Goal: Check status: Check status

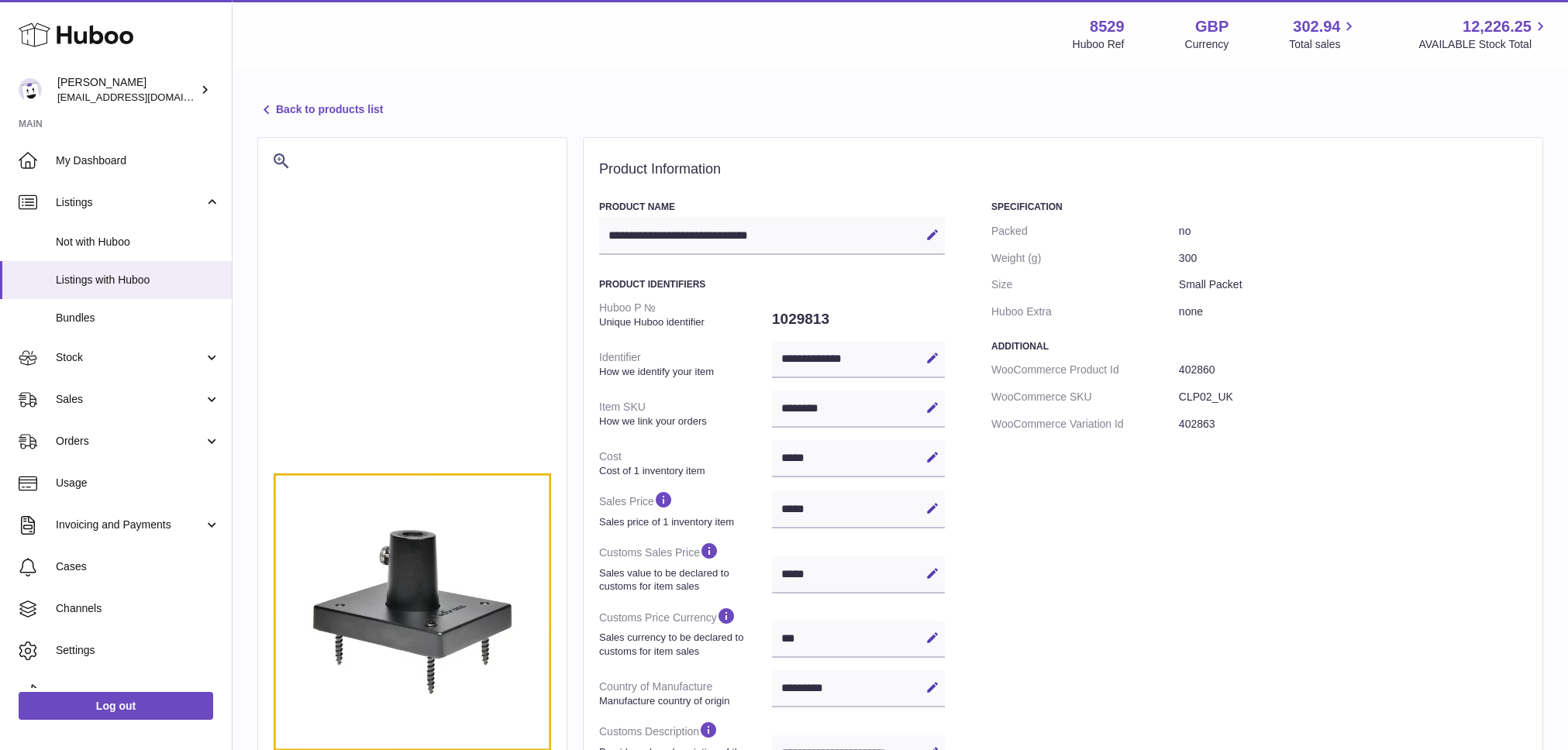
select select "**"
select select "****"
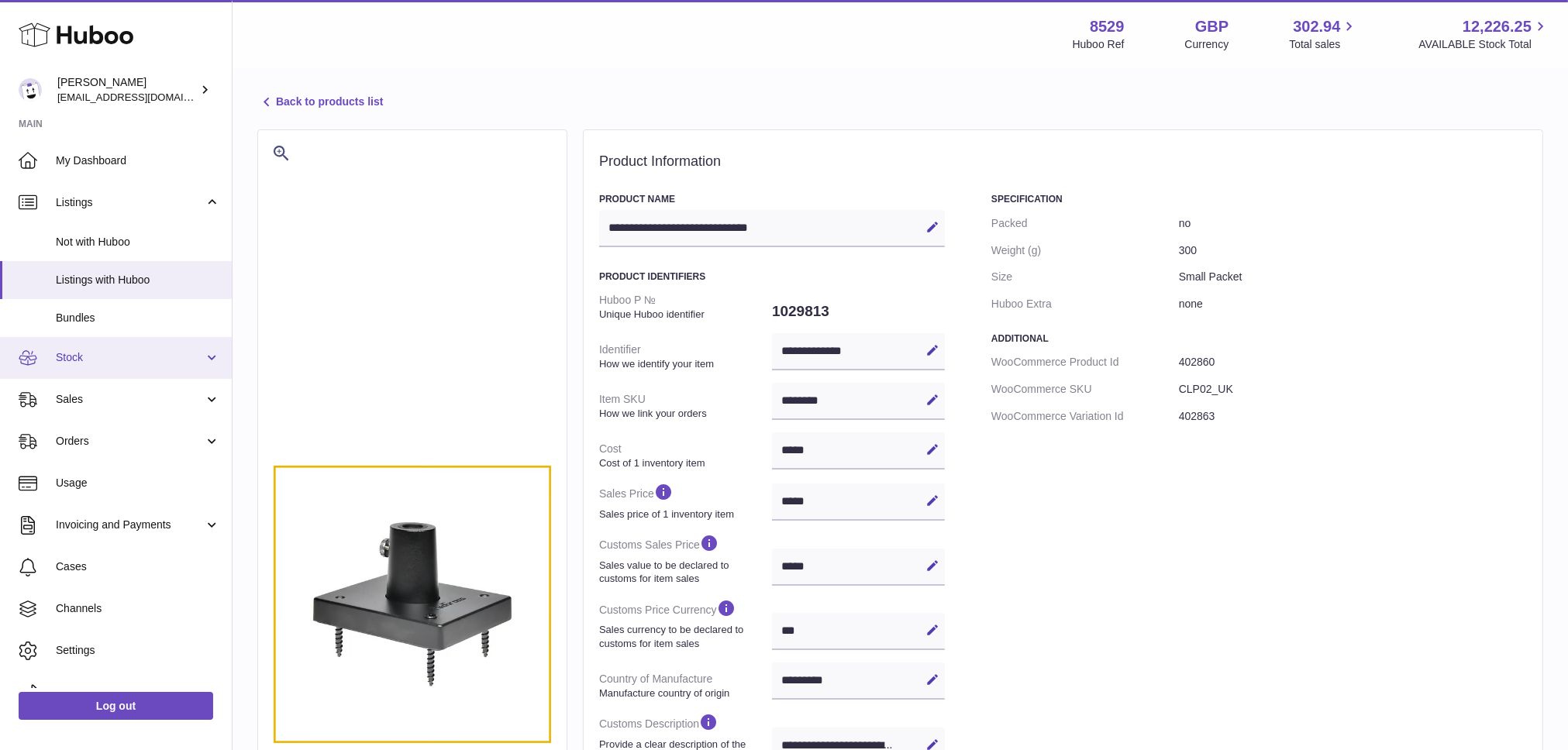
click at [84, 348] on link "Stock" at bounding box center [116, 358] width 231 height 42
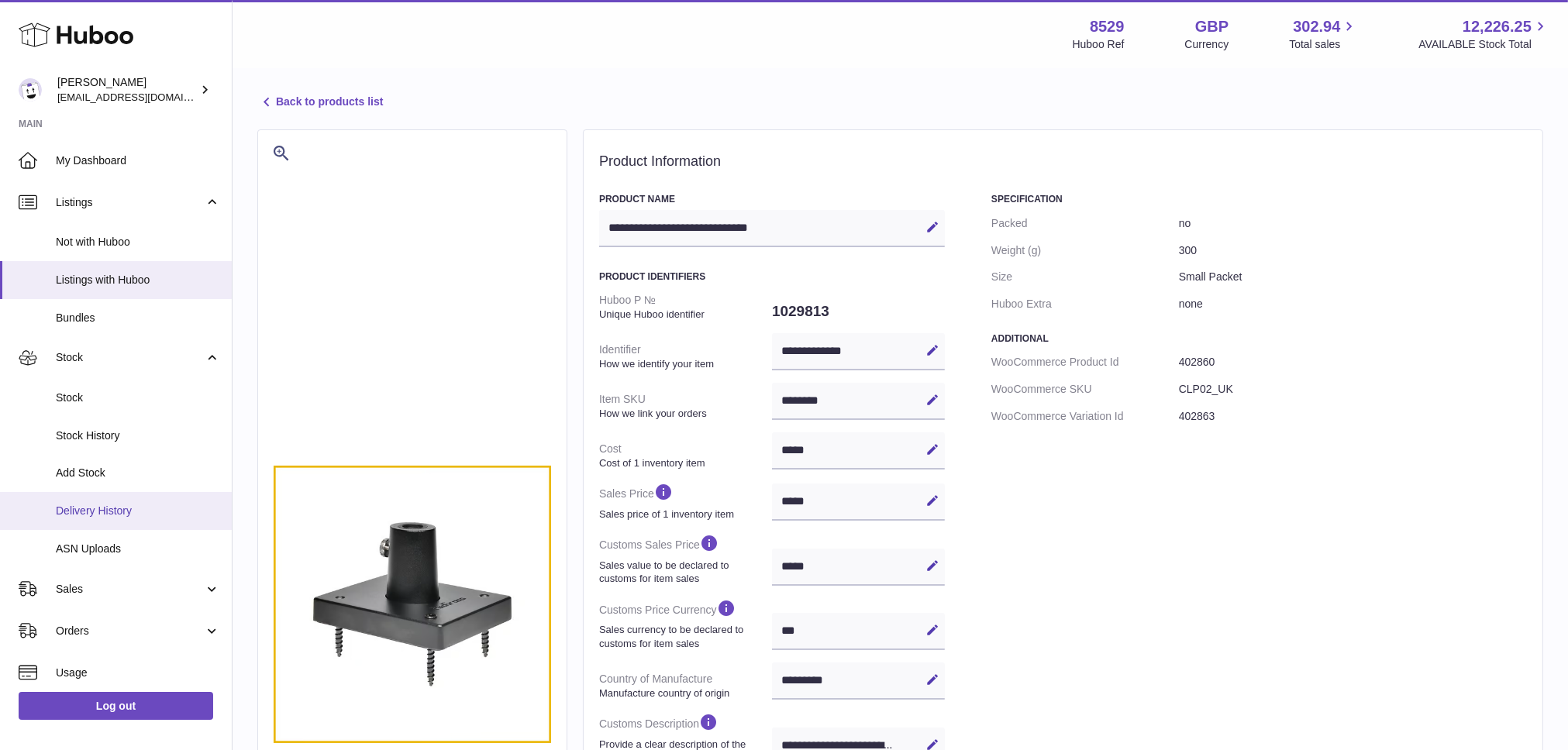
click at [80, 497] on link "Delivery History" at bounding box center [116, 511] width 231 height 38
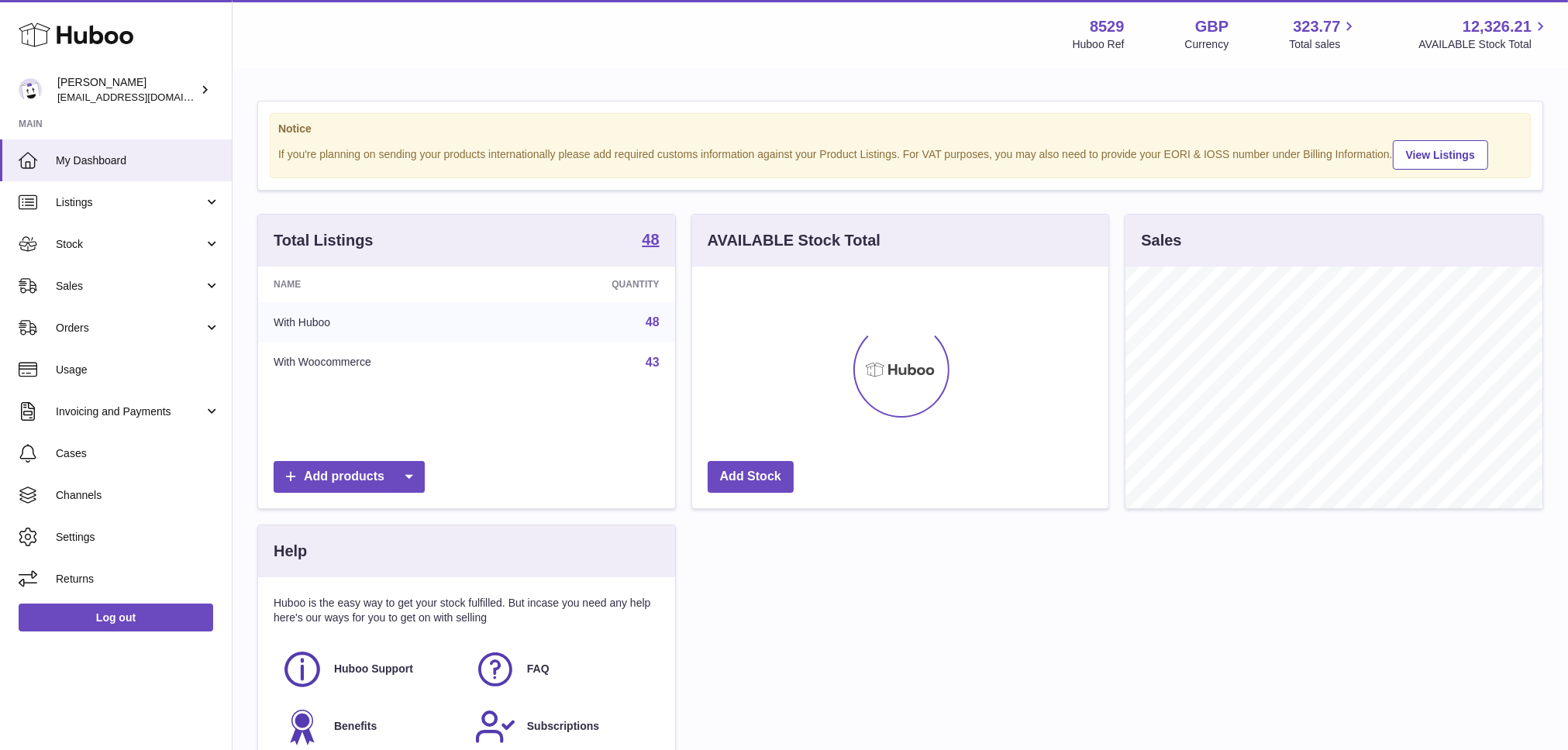
scroll to position [242, 416]
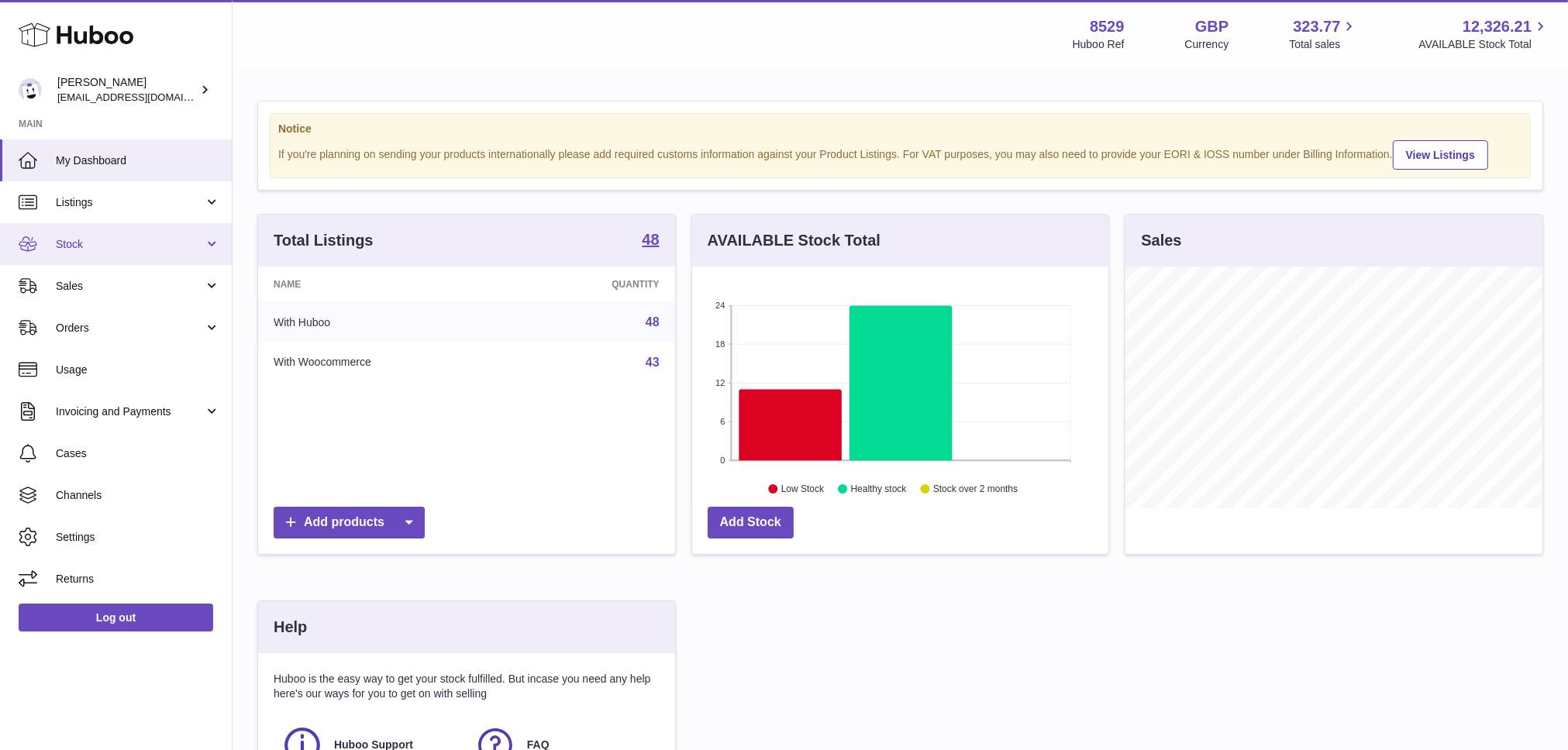
click at [94, 227] on link "Stock" at bounding box center [116, 244] width 231 height 42
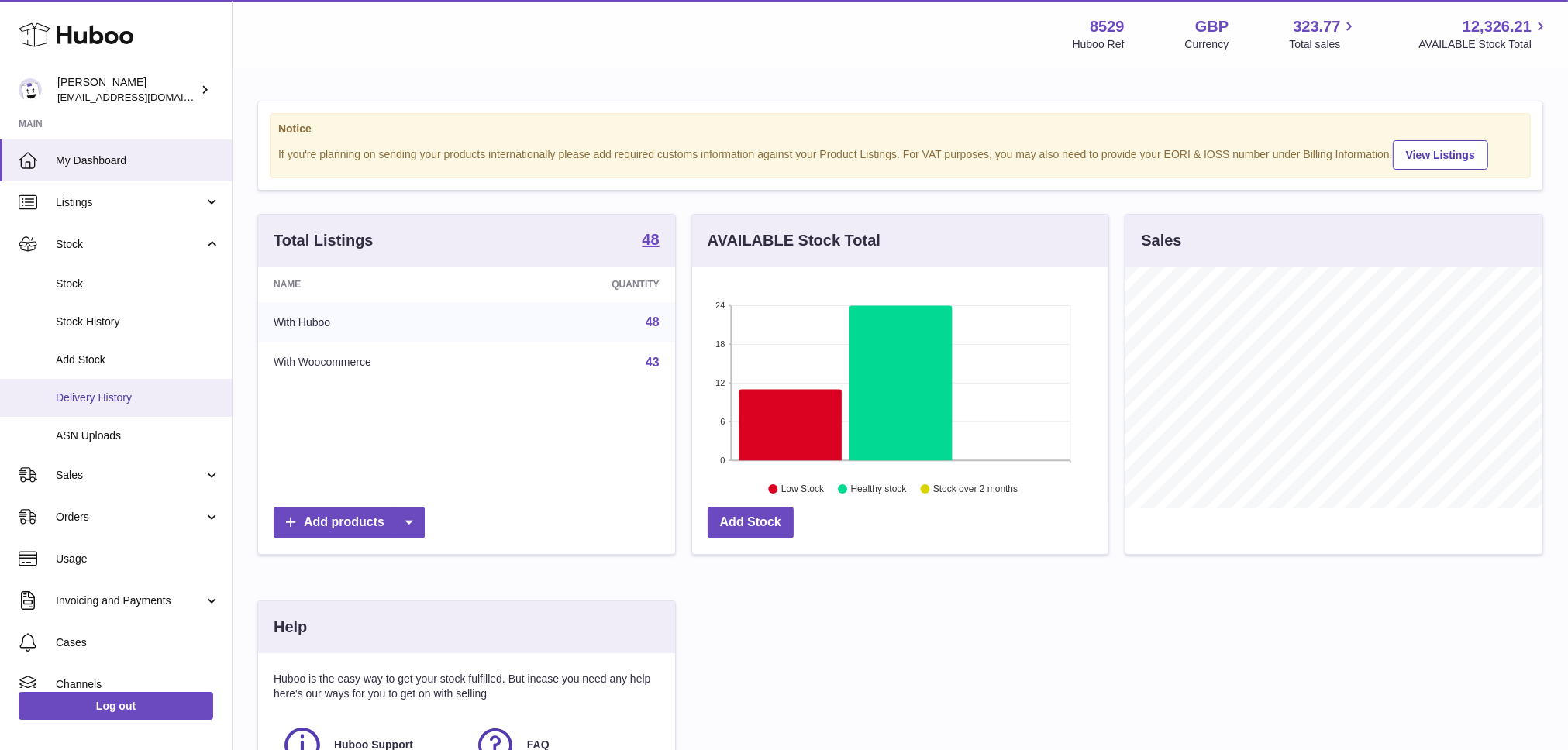
click at [83, 403] on span "Delivery History" at bounding box center [138, 398] width 164 height 15
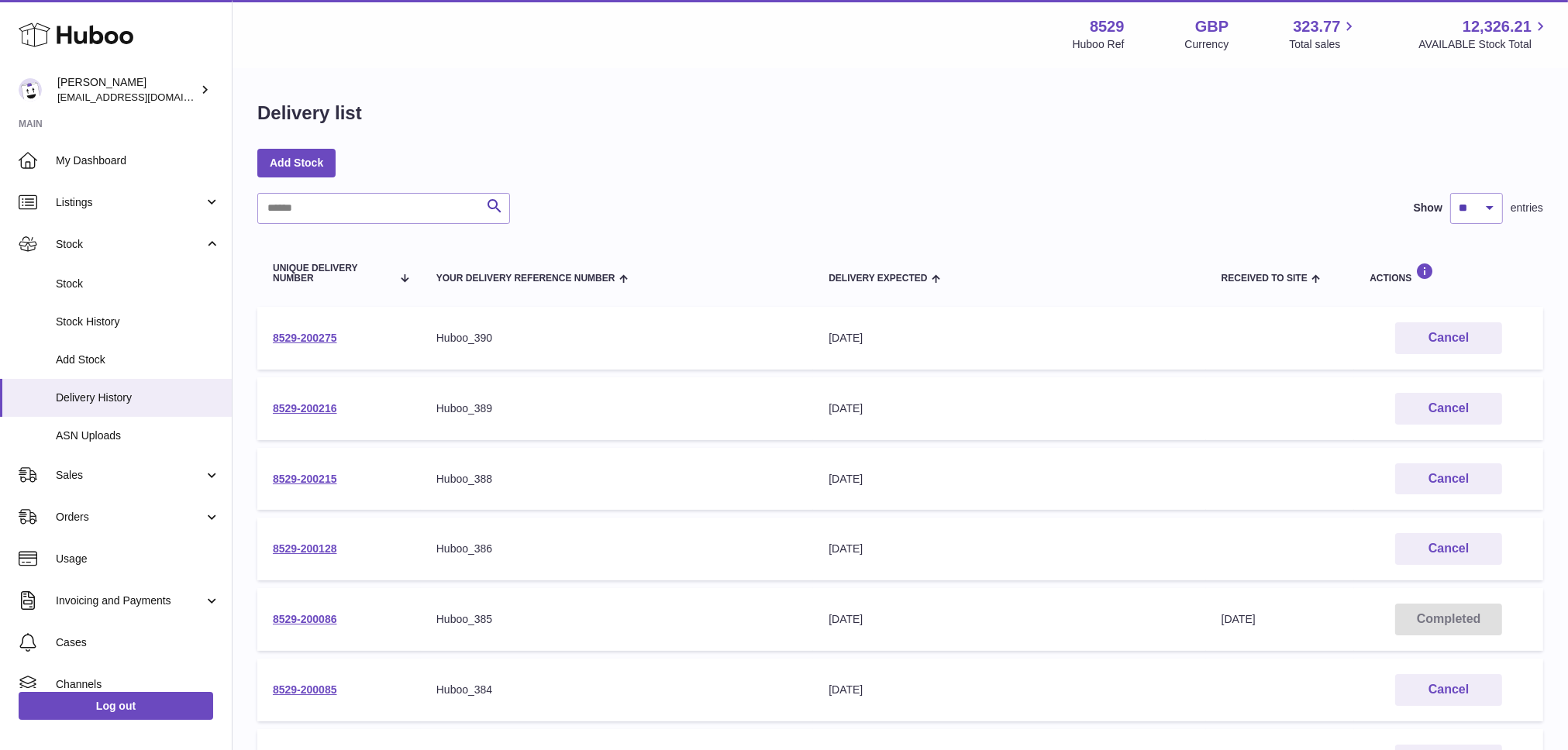
scroll to position [303, 0]
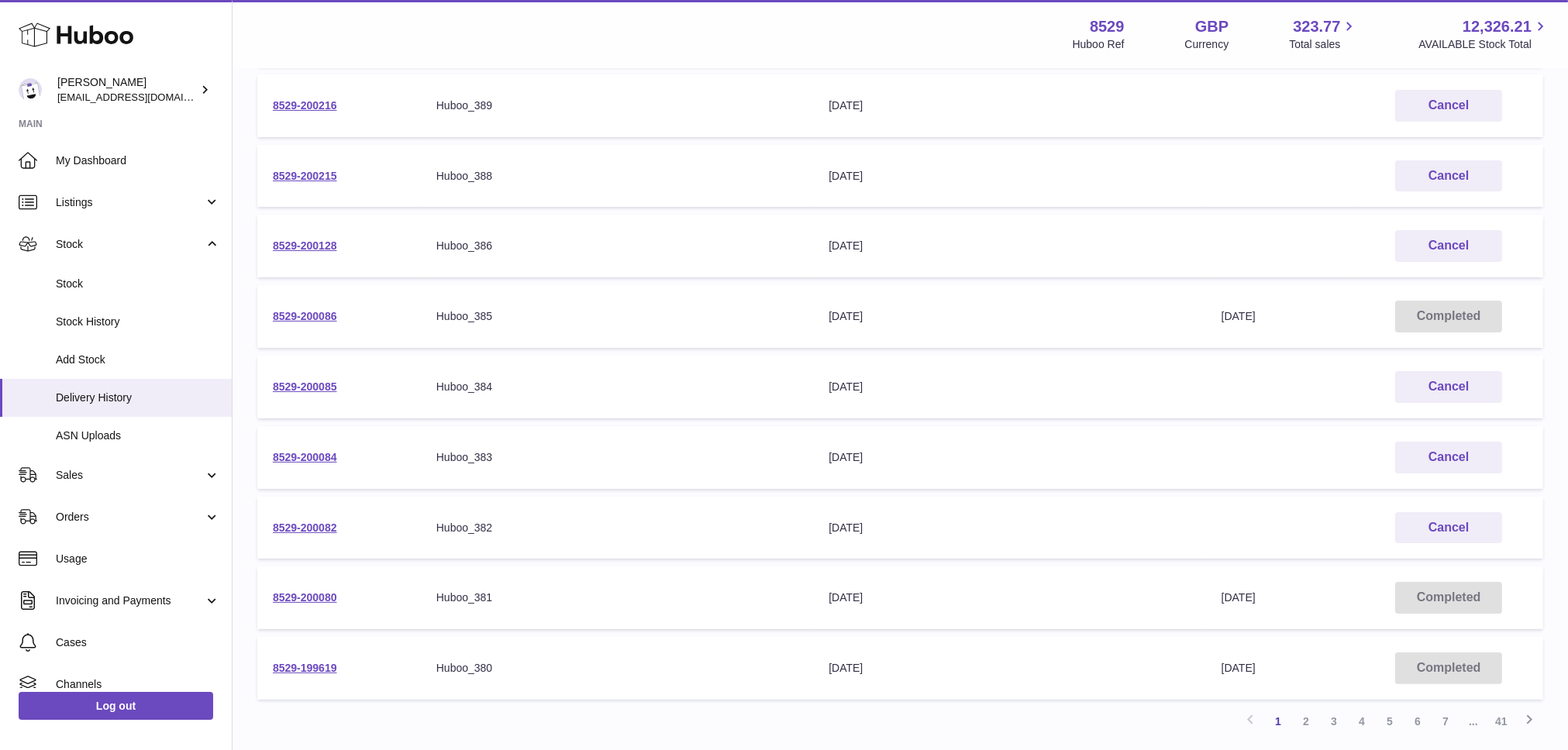
click at [318, 603] on td "8529-200080" at bounding box center [339, 598] width 163 height 63
click at [321, 592] on link "8529-200080" at bounding box center [305, 597] width 64 height 13
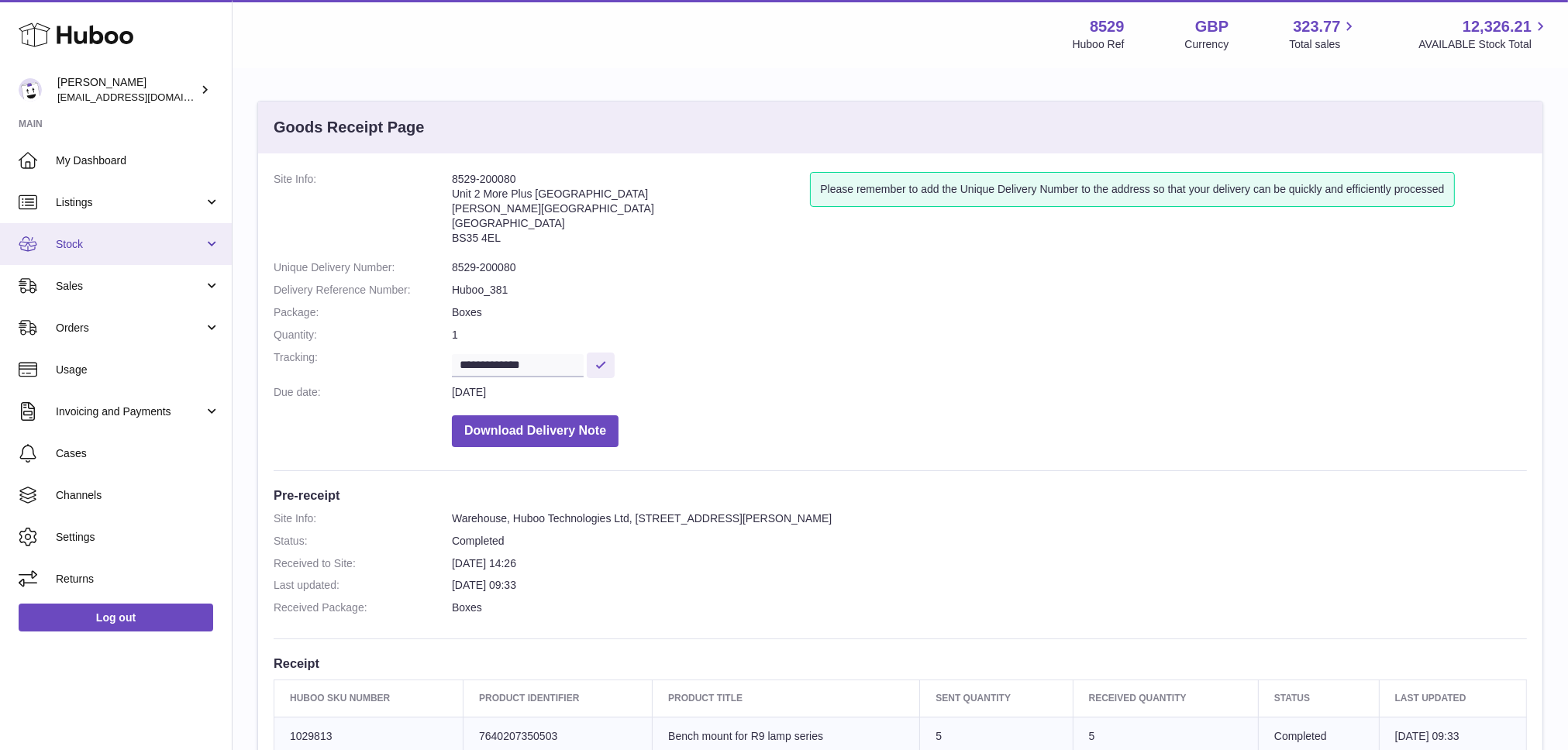
click at [116, 242] on span "Stock" at bounding box center [129, 244] width 148 height 15
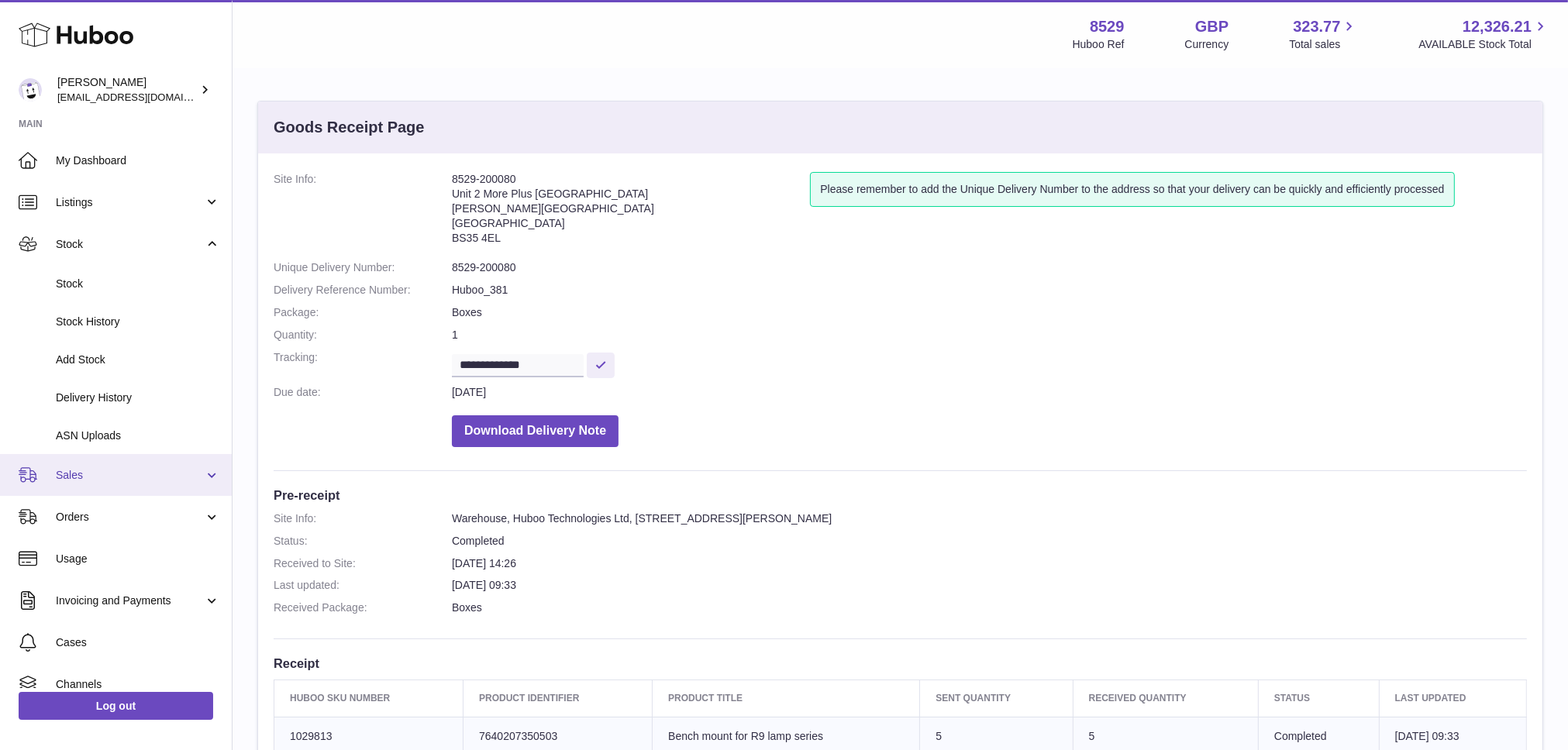
click at [70, 475] on span "Sales" at bounding box center [129, 475] width 148 height 15
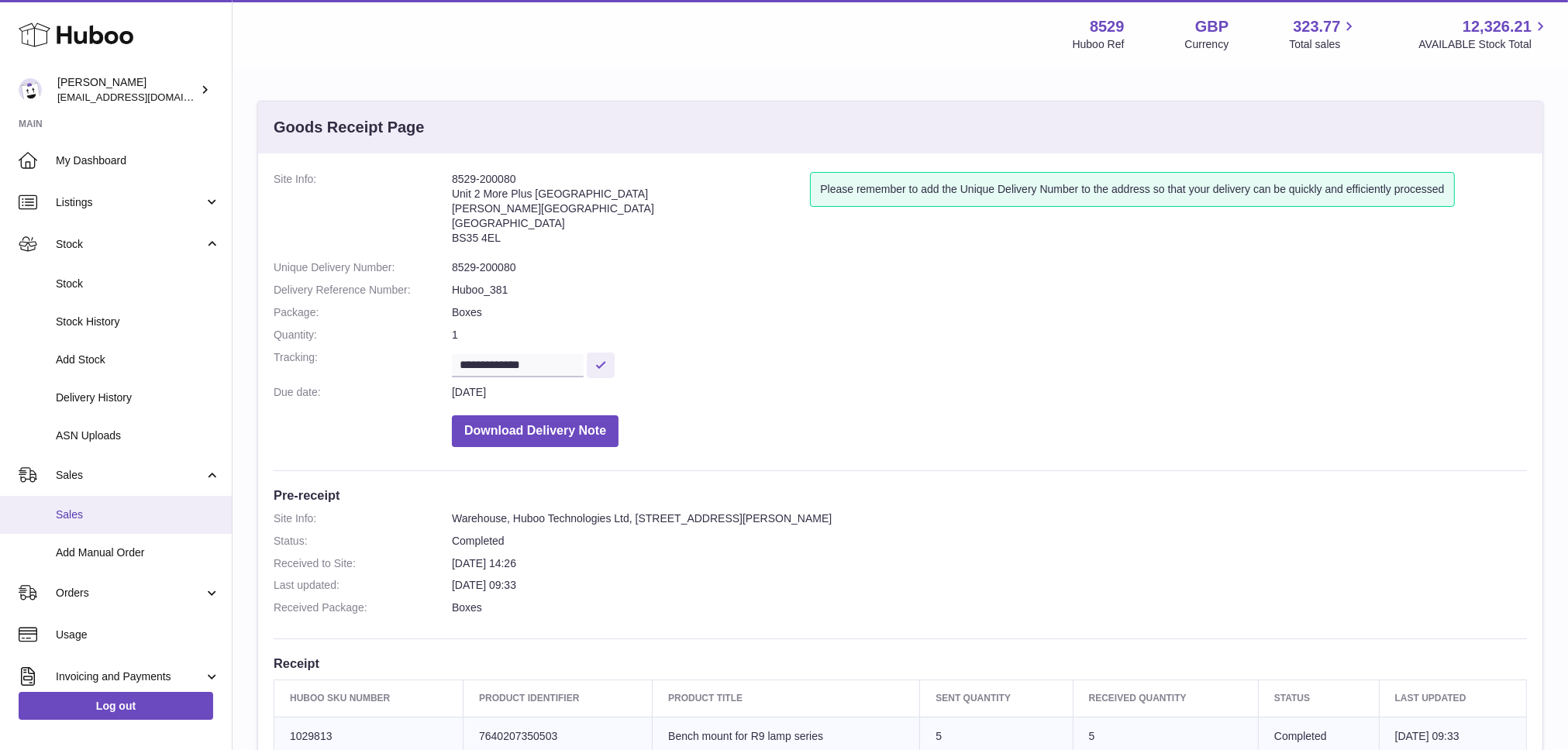
click at [70, 505] on link "Sales" at bounding box center [116, 515] width 231 height 38
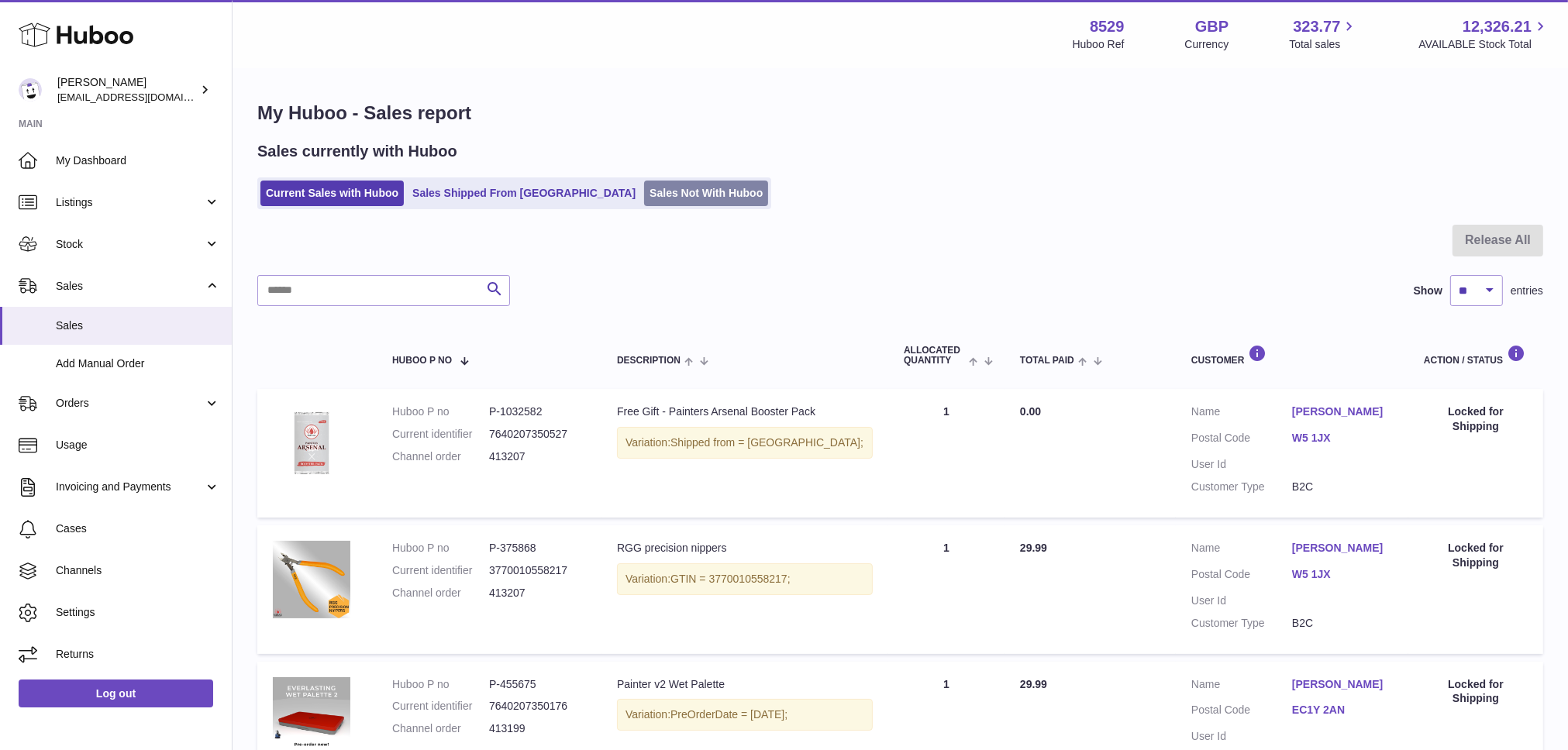
click at [644, 197] on link "Sales Not With Huboo" at bounding box center [706, 193] width 124 height 26
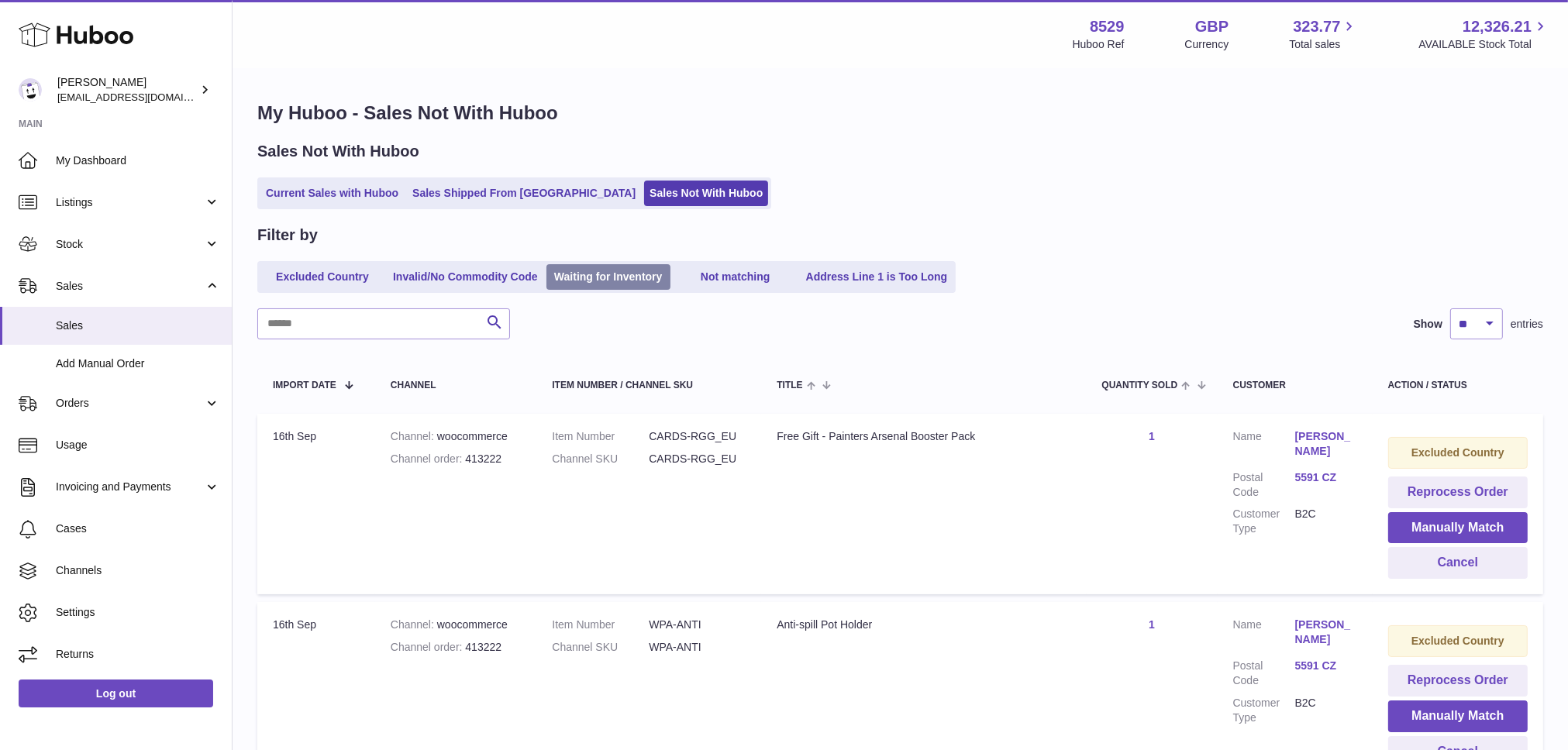
click at [596, 273] on link "Waiting for Inventory" at bounding box center [608, 277] width 124 height 26
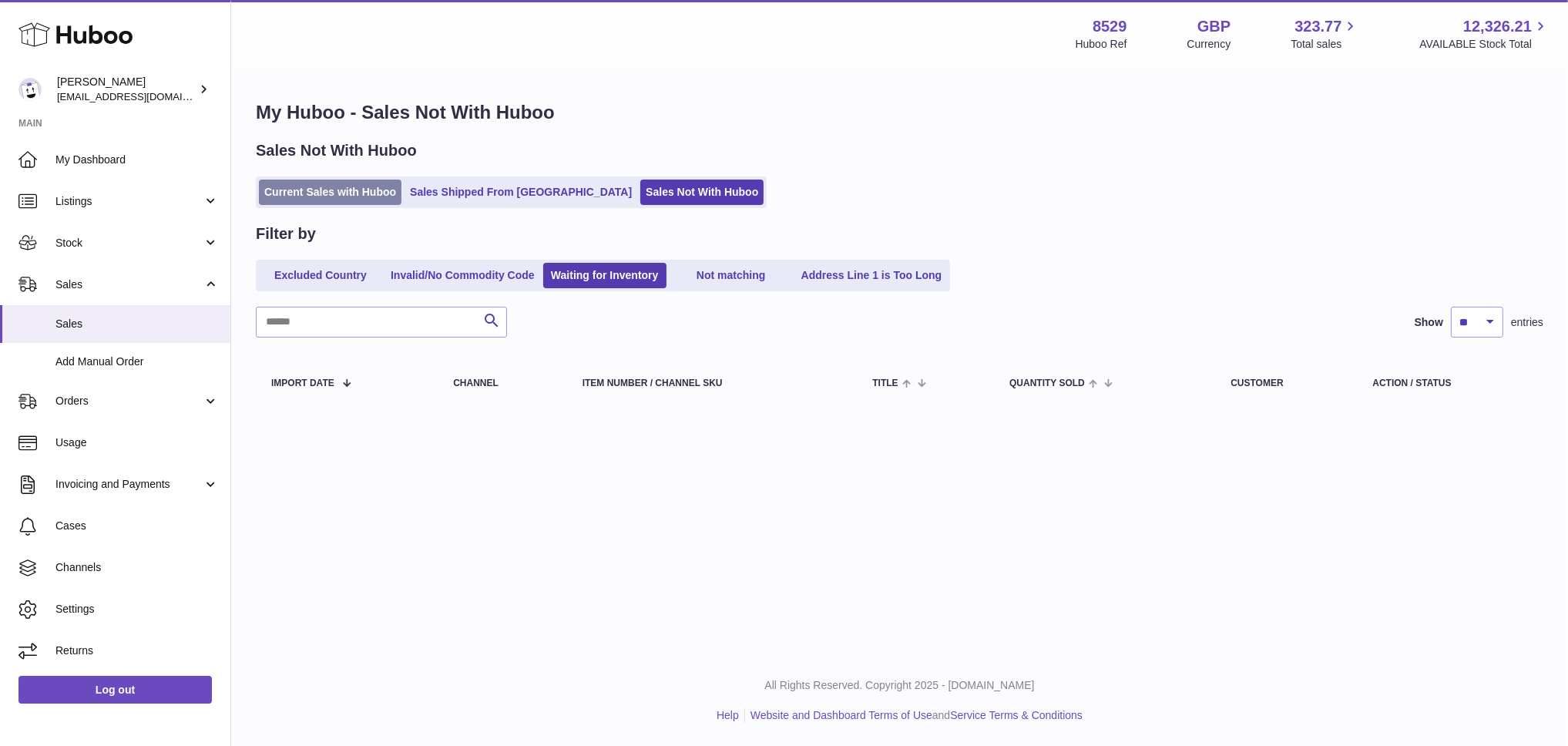
click at [336, 191] on link "Current Sales with Huboo" at bounding box center [330, 192] width 142 height 26
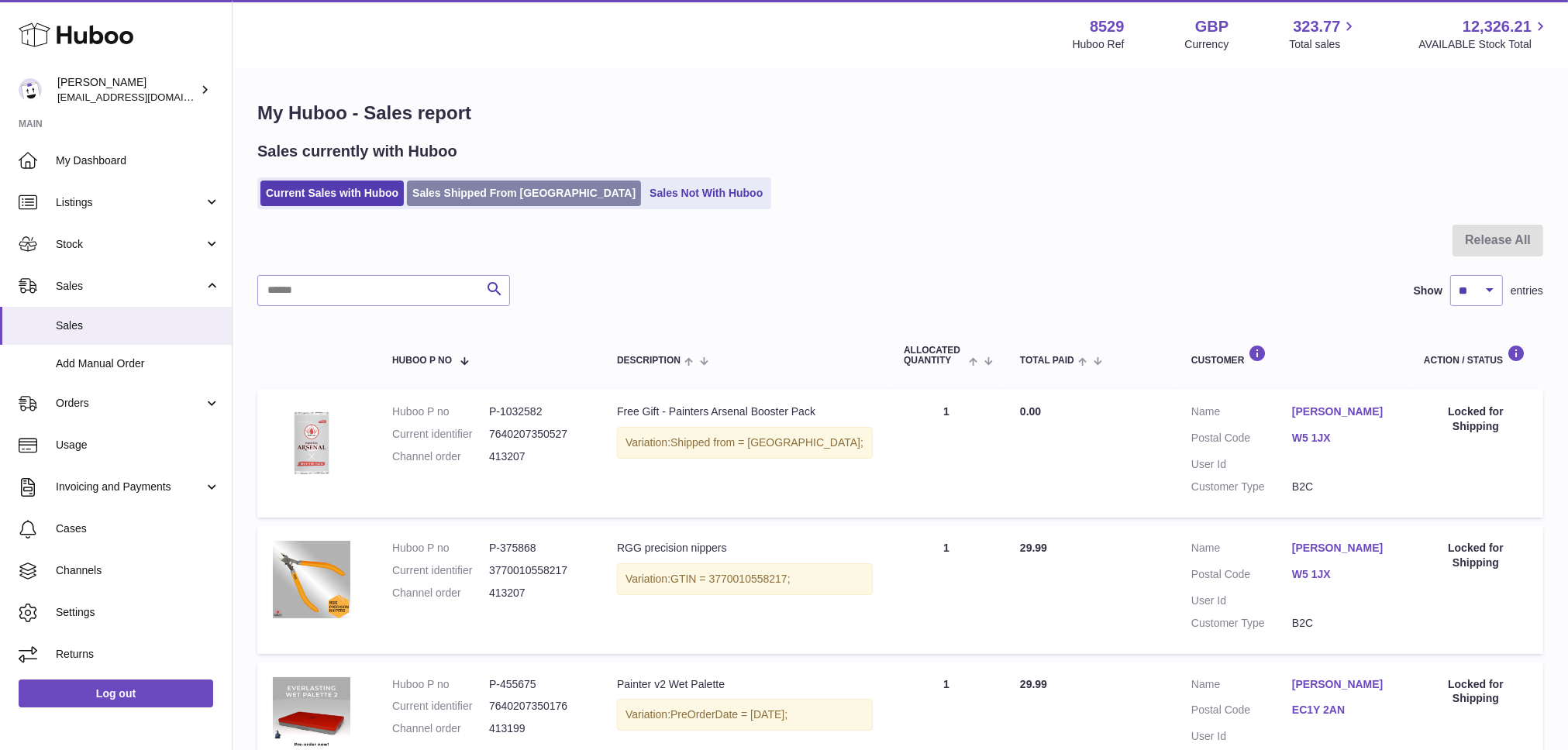
click at [465, 185] on link "Sales Shipped From [GEOGRAPHIC_DATA]" at bounding box center [523, 193] width 234 height 26
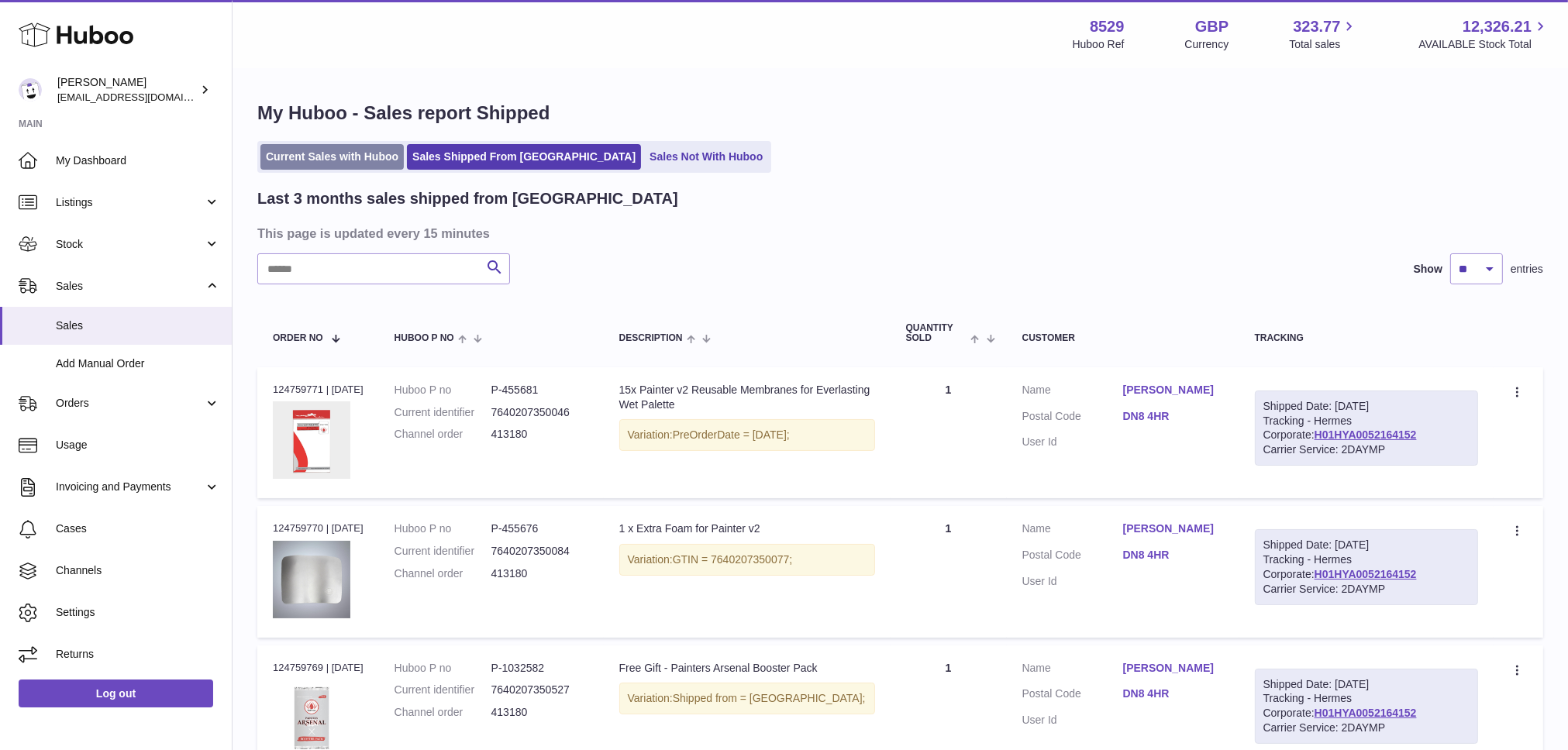
click at [314, 153] on link "Current Sales with Huboo" at bounding box center [332, 156] width 143 height 26
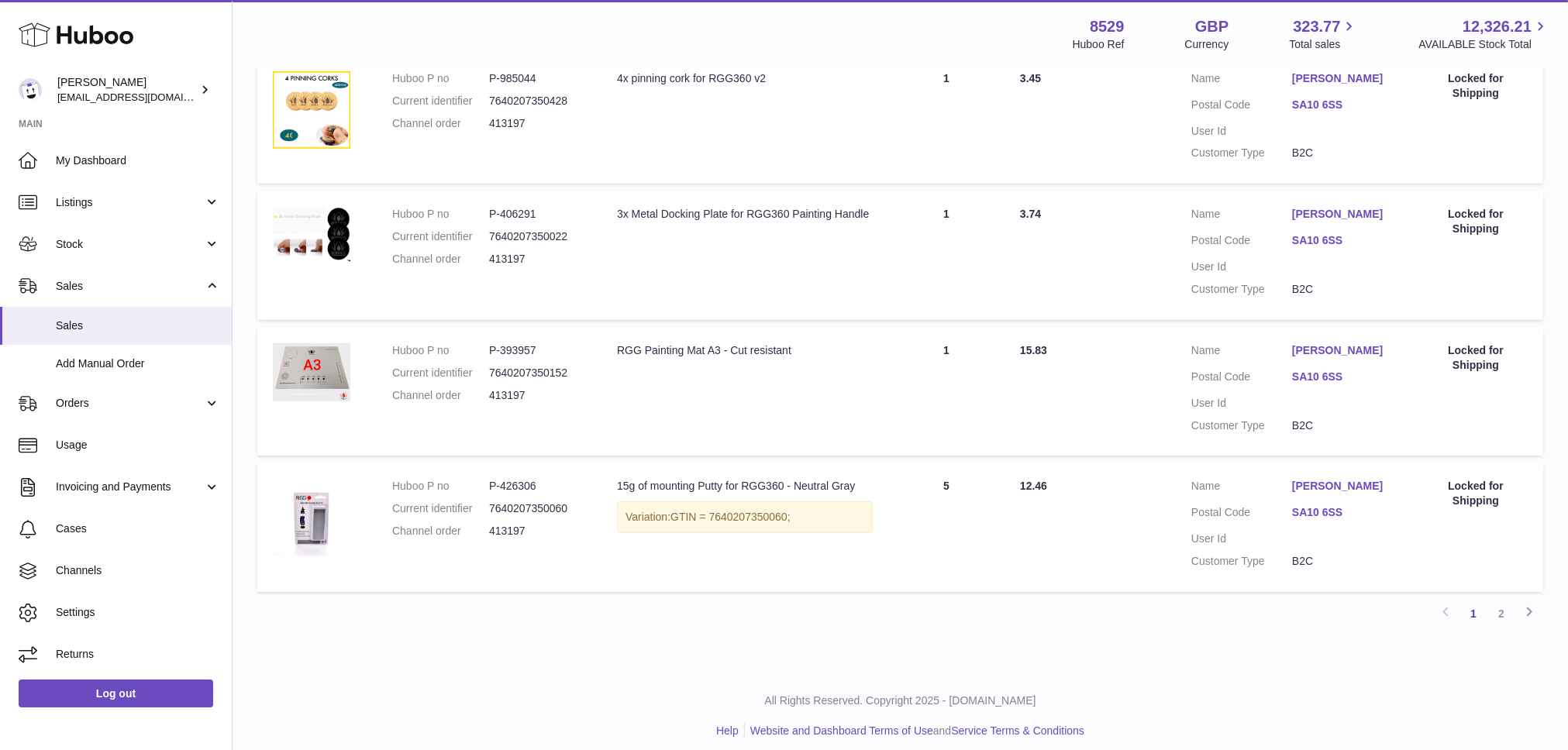
scroll to position [1158, 0]
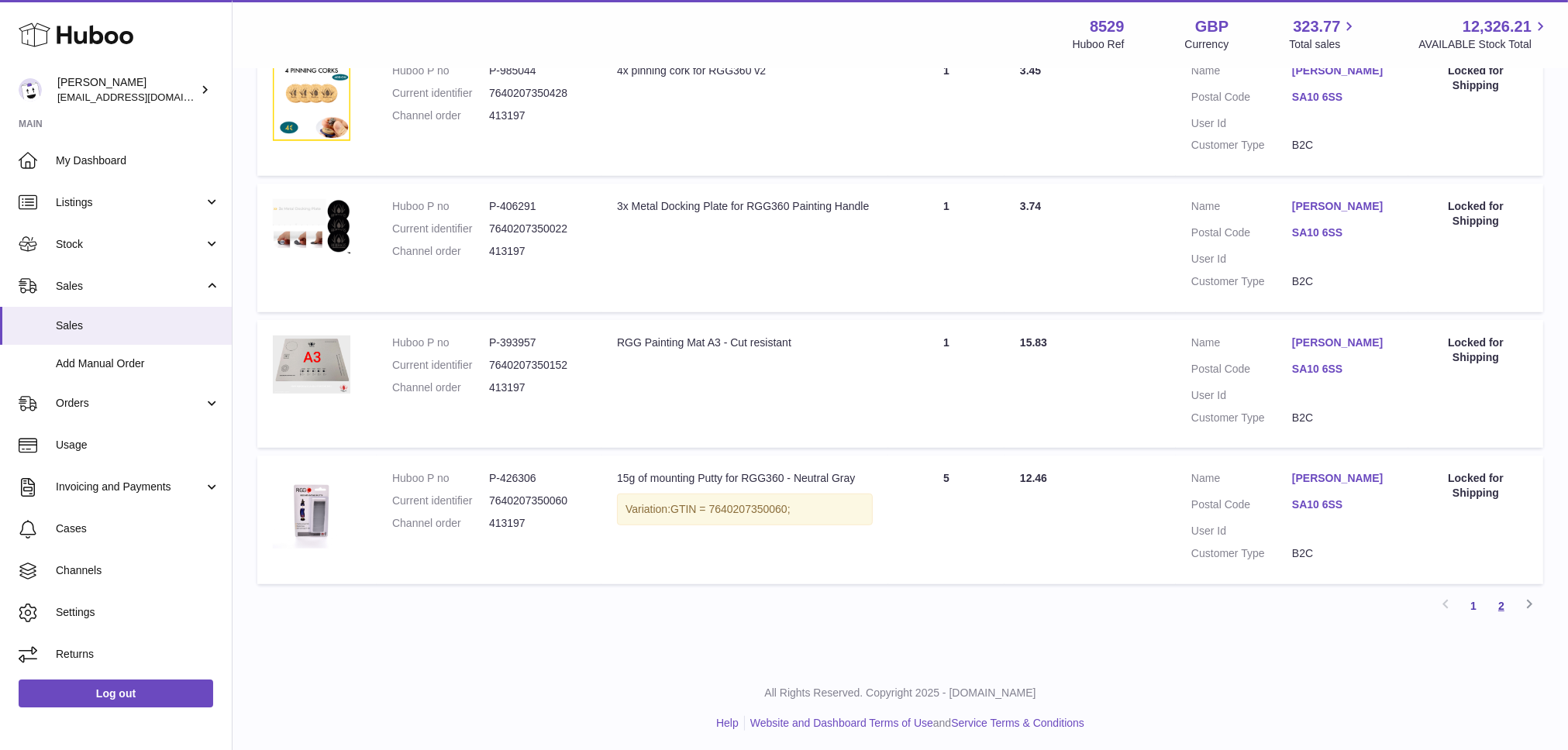
click at [1505, 602] on link "2" at bounding box center [1502, 606] width 28 height 28
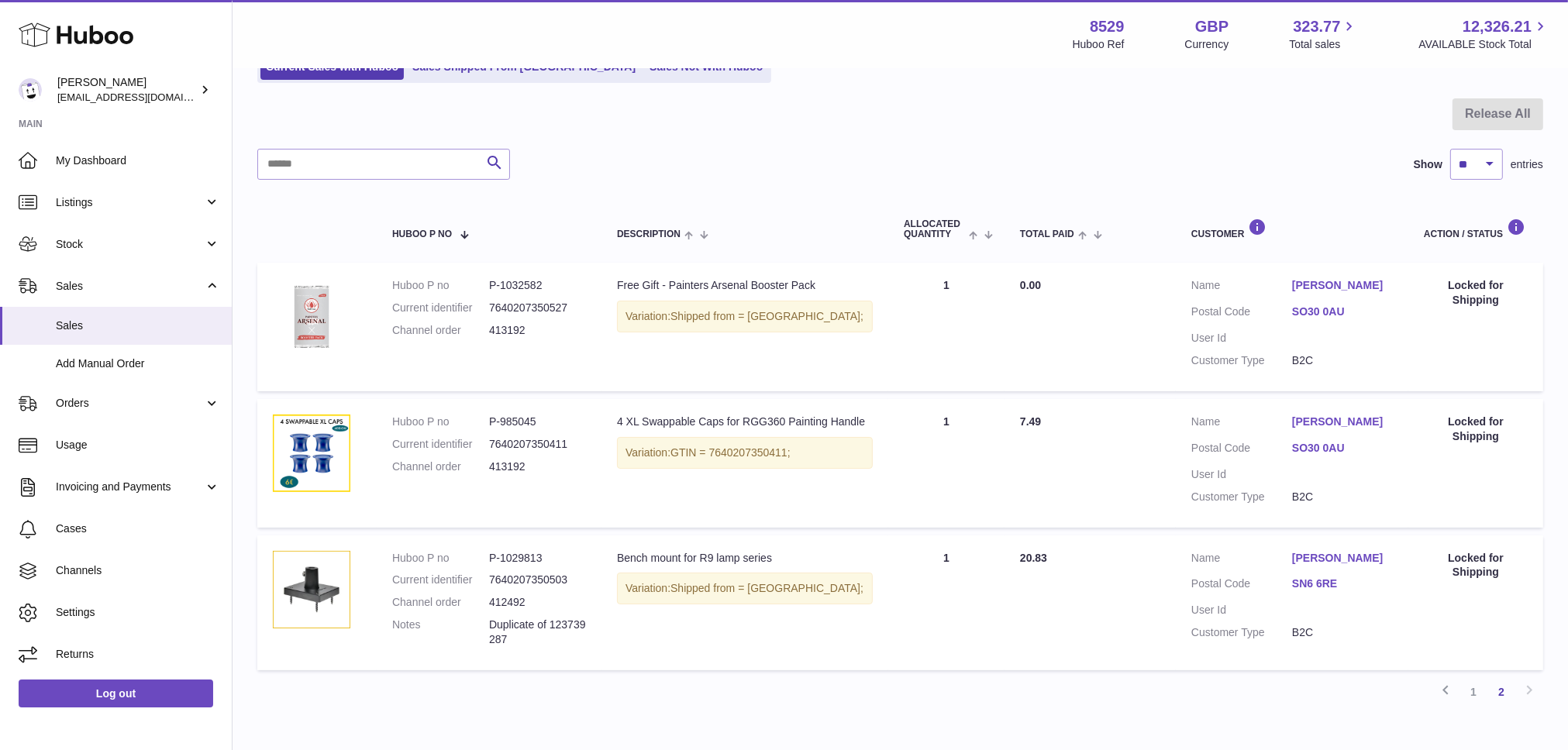
scroll to position [214, 0]
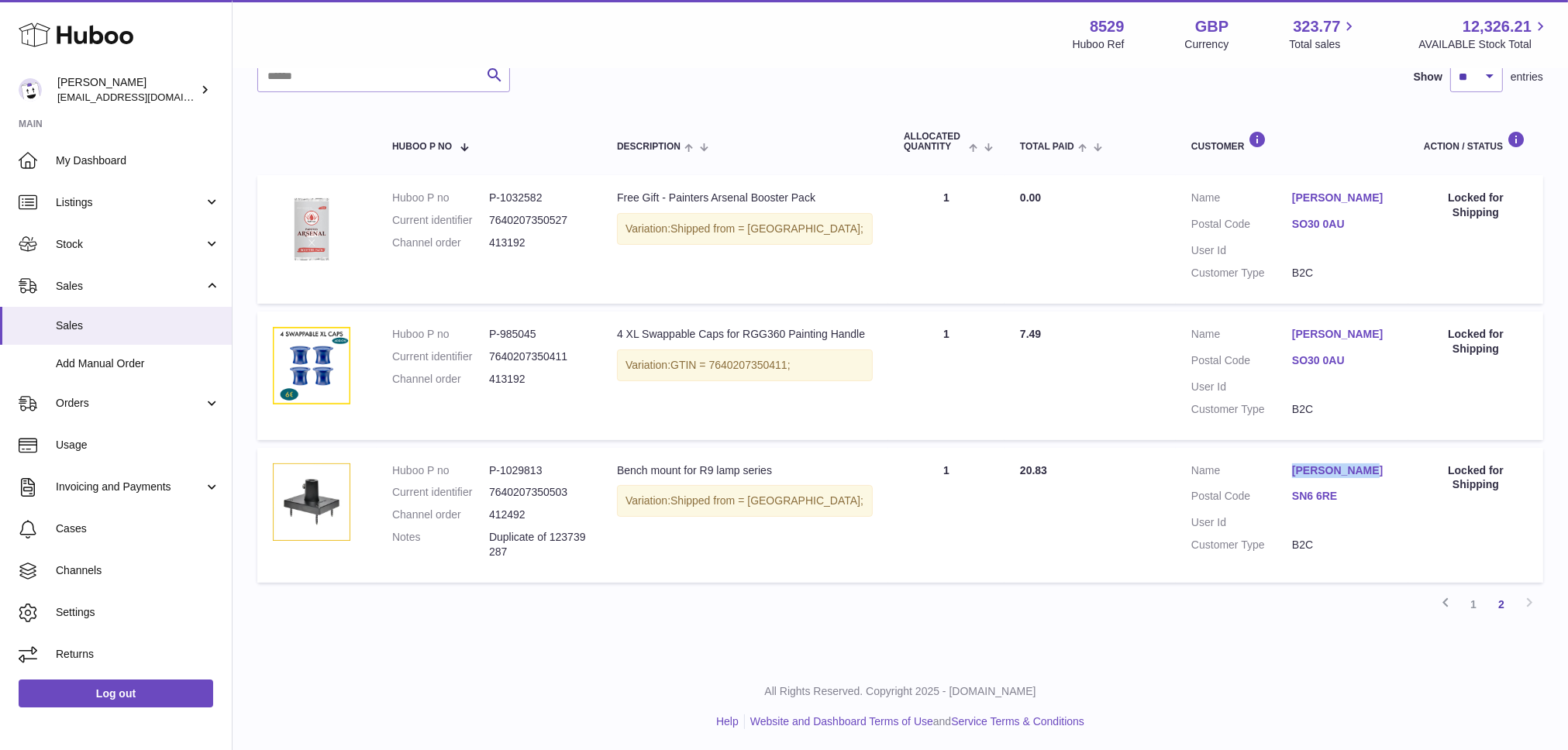
drag, startPoint x: 1373, startPoint y: 460, endPoint x: 1381, endPoint y: 469, distance: 12.0
click at [1381, 469] on td "Customer Name Duncan Moore Postal Code SN6 6RE User Id Customer Type B2C" at bounding box center [1292, 515] width 232 height 135
copy link "Duncan Moore"
click at [599, 643] on div "My Huboo - Sales report Sales currently with Huboo Current Sales with Huboo Sal…" at bounding box center [900, 259] width 1336 height 806
drag, startPoint x: 536, startPoint y: 513, endPoint x: 396, endPoint y: 508, distance: 140.1
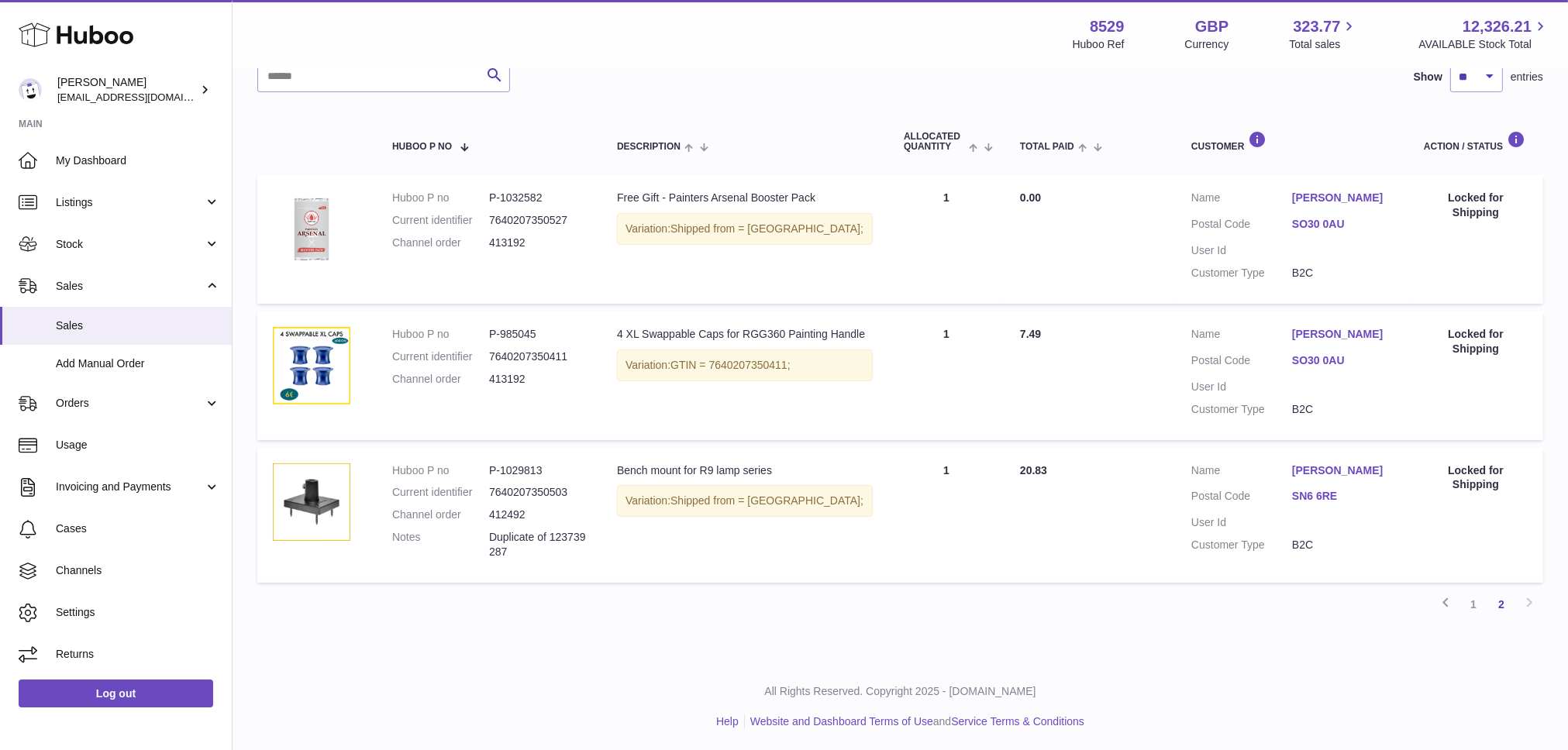
click at [396, 508] on dl "Huboo P no P-1029813 Current identifier 7640207350503 Channel order 412492 Note…" at bounding box center [490, 515] width 194 height 104
copy dl "Channel order 412492"
click at [525, 554] on p "Duplicate of 123739287" at bounding box center [537, 545] width 97 height 30
drag, startPoint x: 518, startPoint y: 551, endPoint x: 383, endPoint y: 514, distance: 140.0
click at [383, 514] on td "Huboo P no P-1029813 Current identifier 7640207350503 Channel order 412492 Note…" at bounding box center [489, 515] width 224 height 135
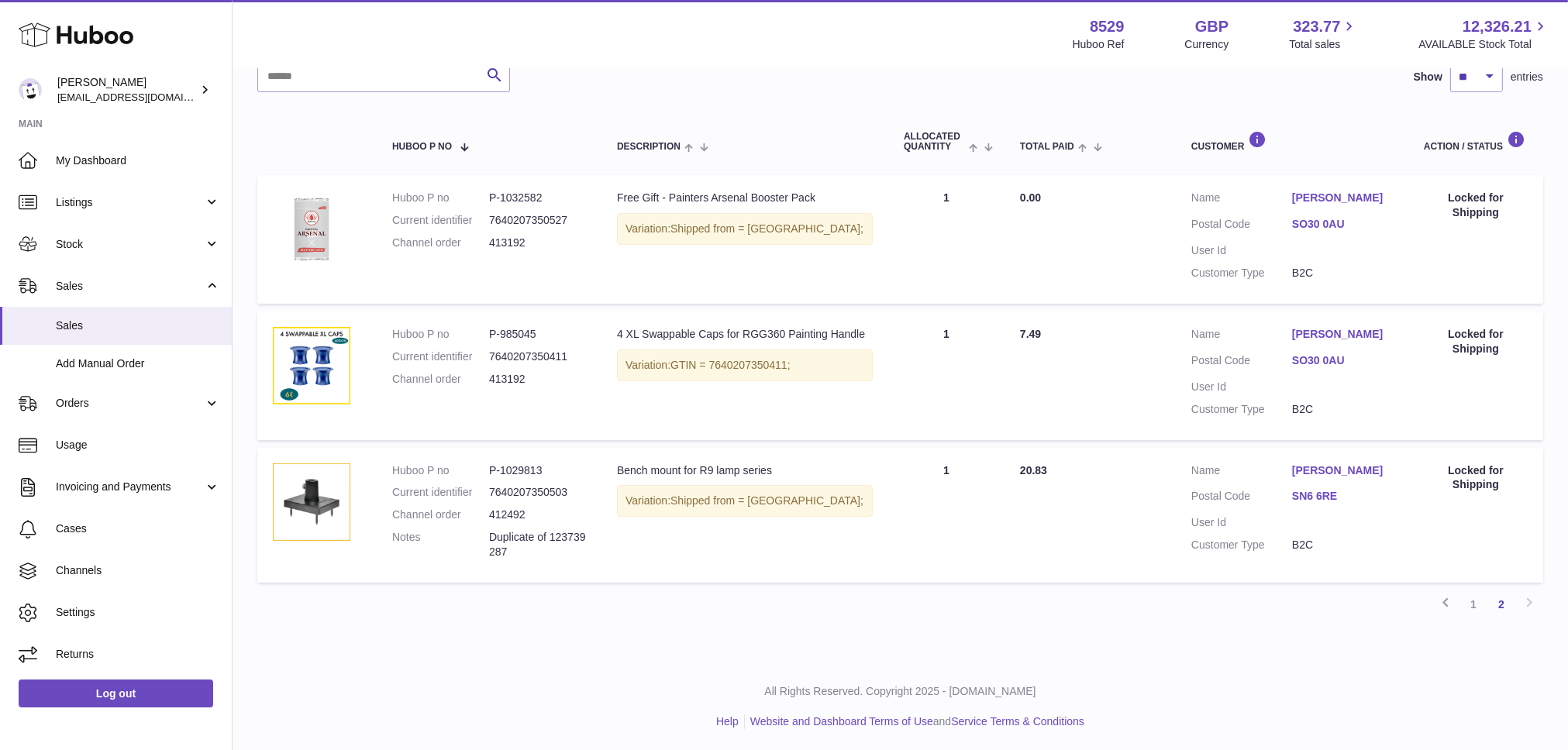
copy dl "Channel order 412492 Notes Duplicate of 123739287"
